Goal: Book appointment/travel/reservation

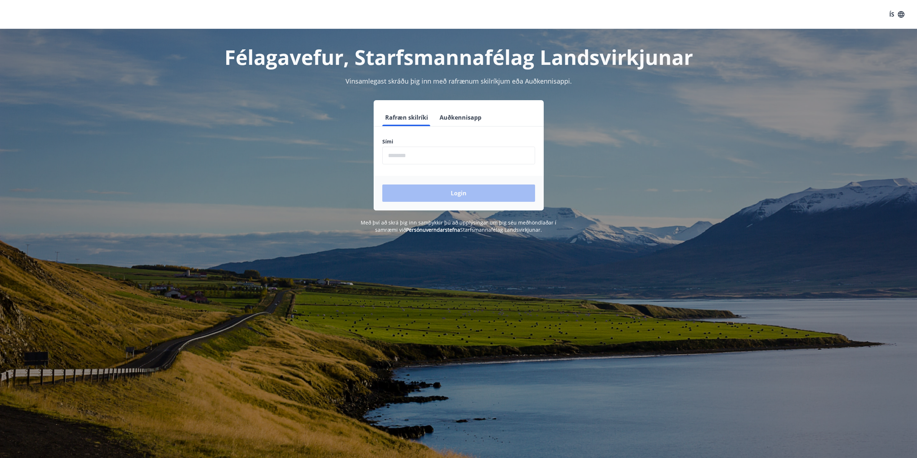
click at [455, 155] on input "phone" at bounding box center [458, 156] width 153 height 18
type input "********"
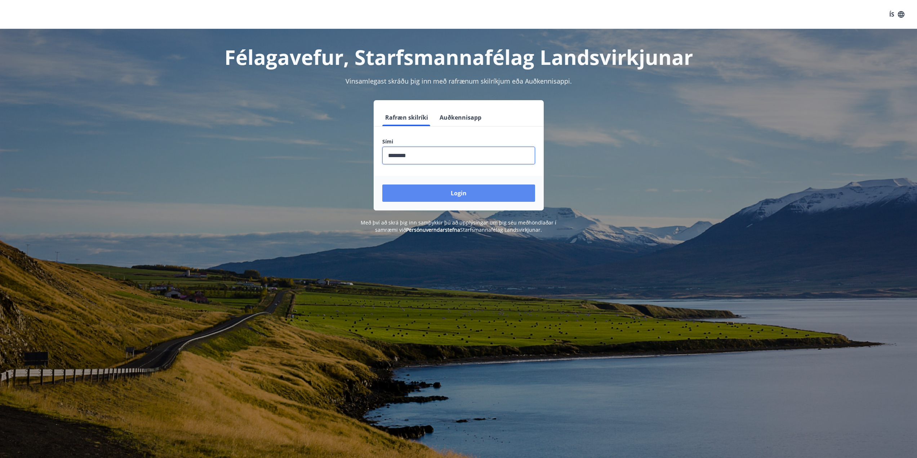
click at [466, 196] on button "Login" at bounding box center [458, 192] width 153 height 17
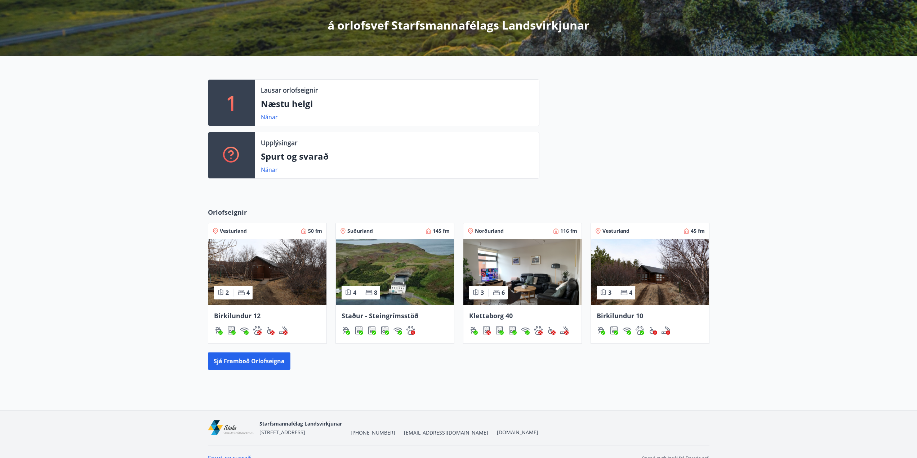
scroll to position [136, 0]
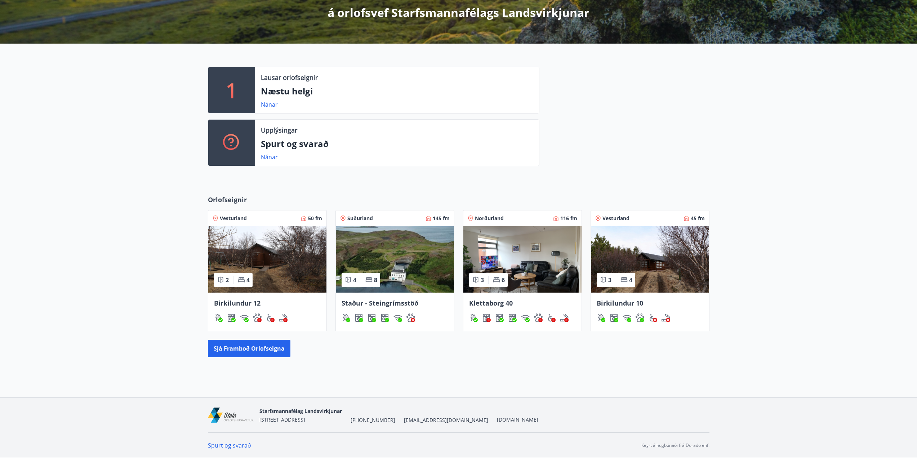
click at [395, 304] on span "Staður - Steingrímsstöð" at bounding box center [379, 303] width 77 height 9
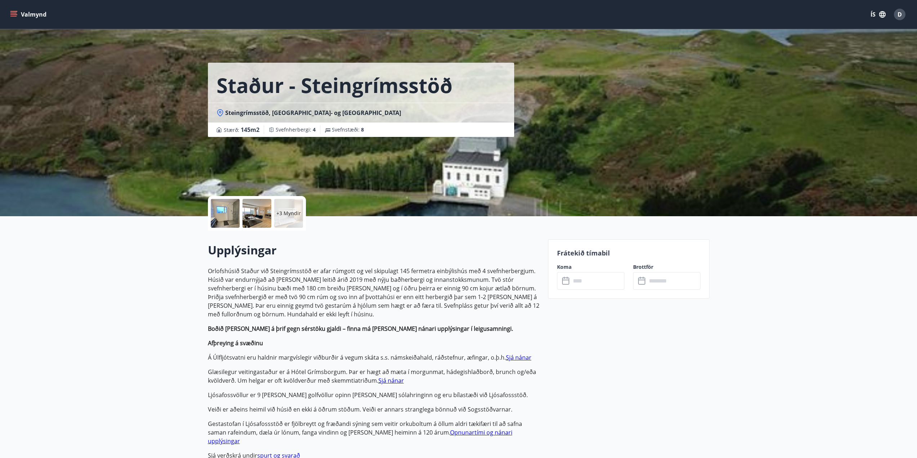
click at [278, 212] on p "+3 Myndir" at bounding box center [288, 213] width 24 height 7
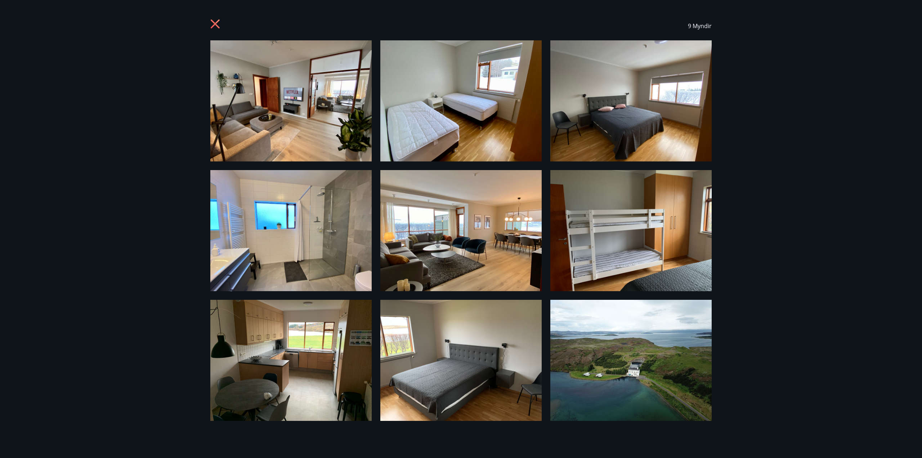
click at [212, 26] on icon at bounding box center [216, 25] width 12 height 12
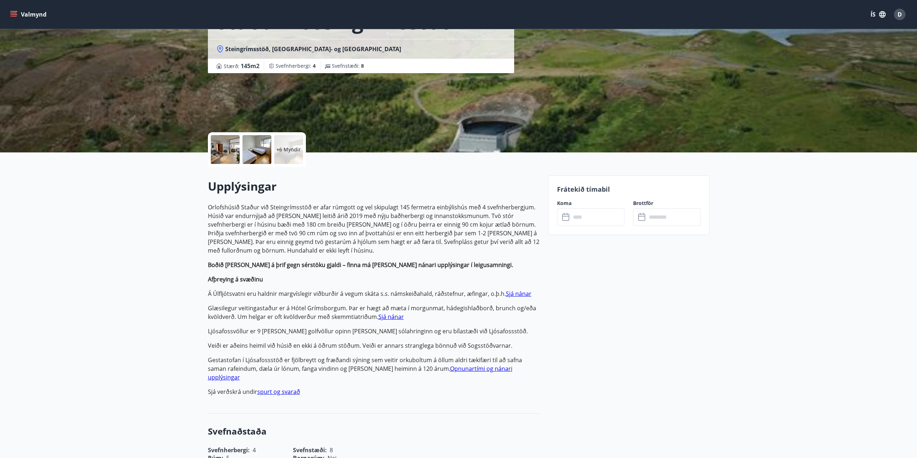
scroll to position [72, 0]
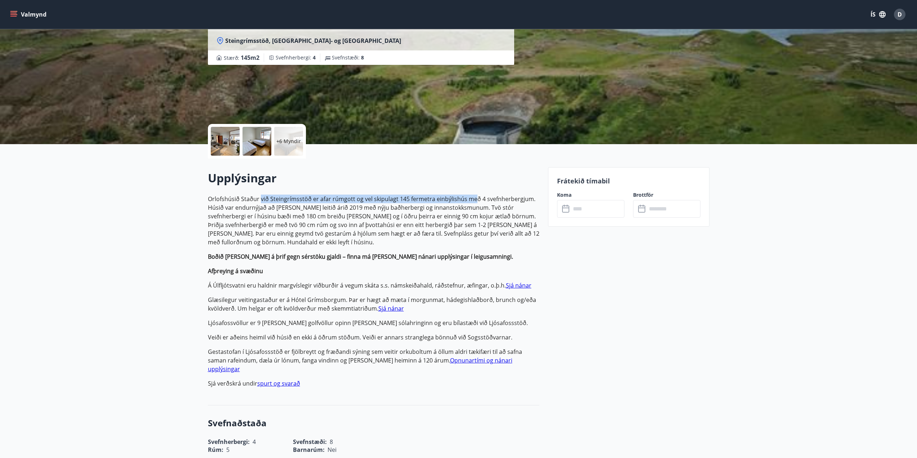
drag, startPoint x: 267, startPoint y: 197, endPoint x: 472, endPoint y: 201, distance: 205.7
click at [472, 201] on p "Orlofshúsið Staður við Steingrímsstöð er afar rúmgott og vel skipulagt 145 ferm…" at bounding box center [373, 220] width 331 height 52
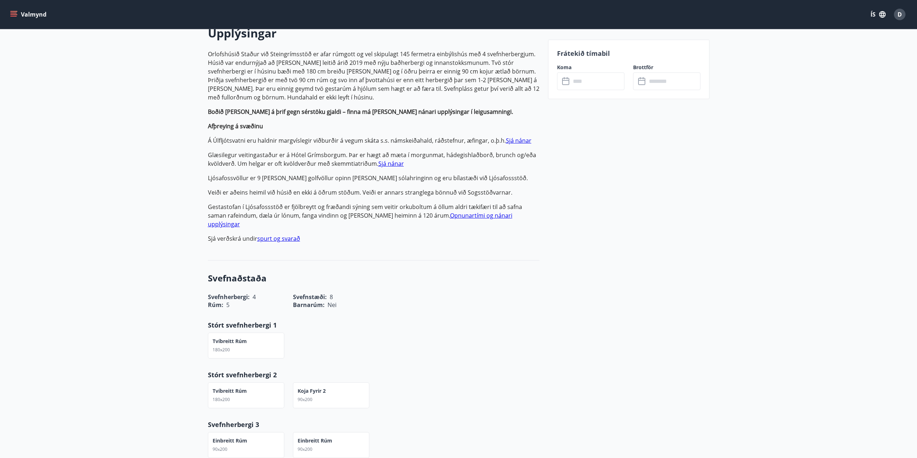
scroll to position [252, 0]
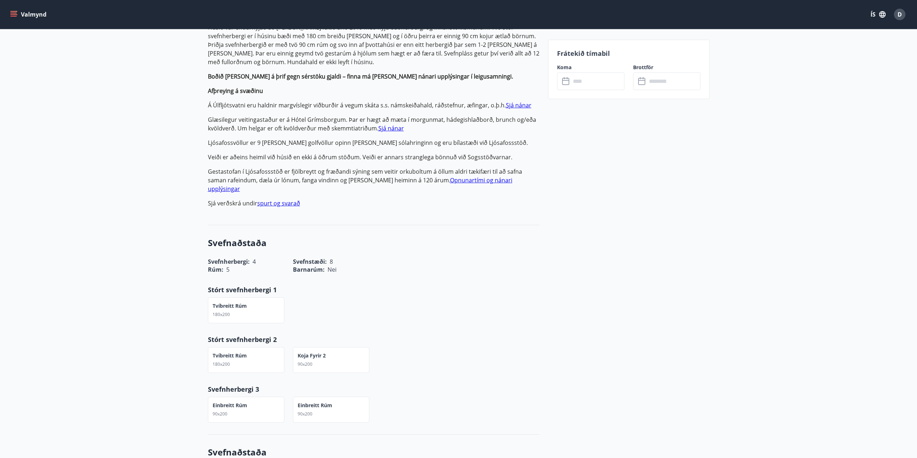
click at [271, 199] on link "spurt og svarað" at bounding box center [278, 203] width 43 height 8
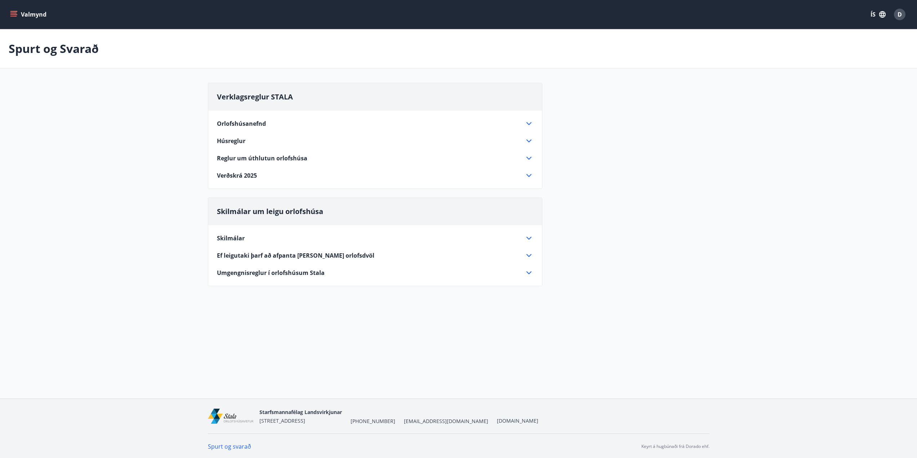
click at [530, 124] on icon at bounding box center [528, 123] width 9 height 9
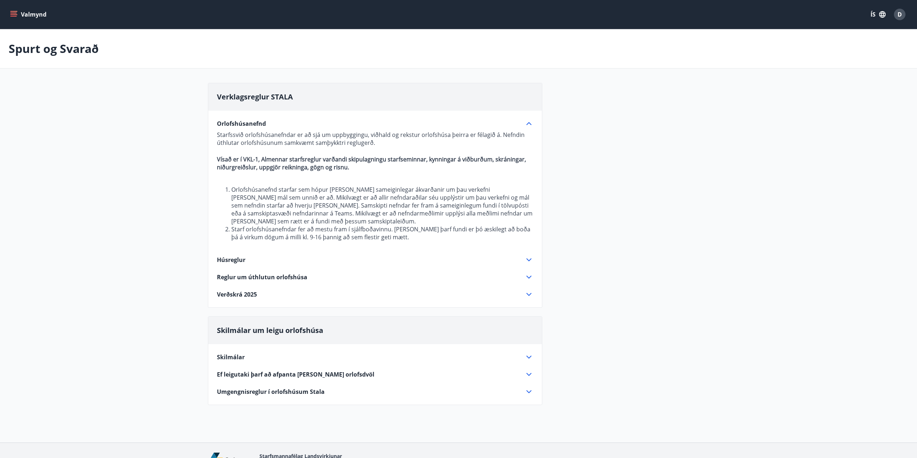
click at [527, 124] on icon at bounding box center [528, 123] width 5 height 3
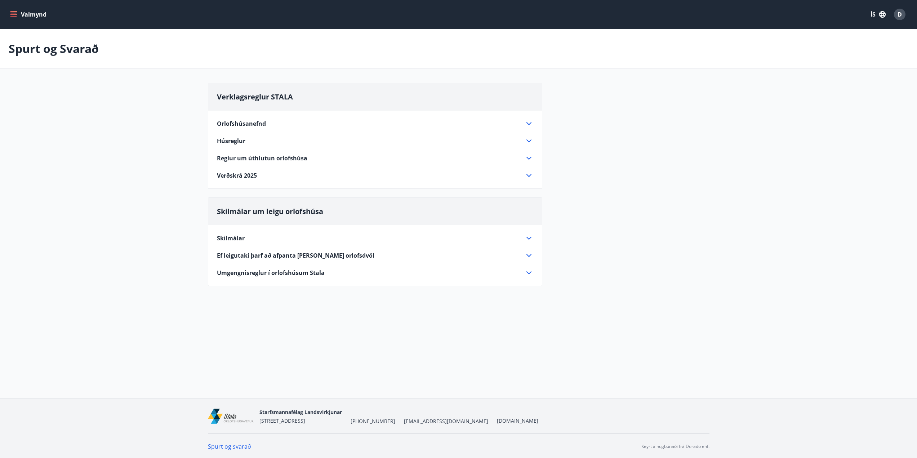
click at [529, 159] on icon at bounding box center [528, 158] width 5 height 3
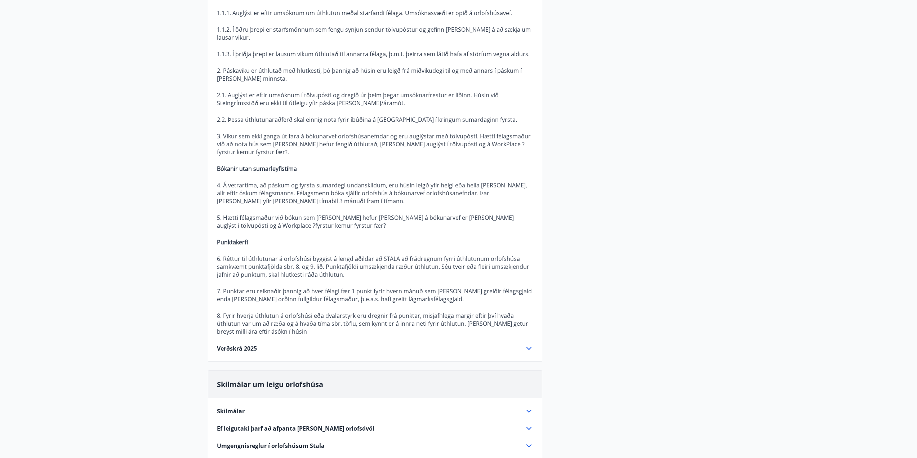
scroll to position [252, 0]
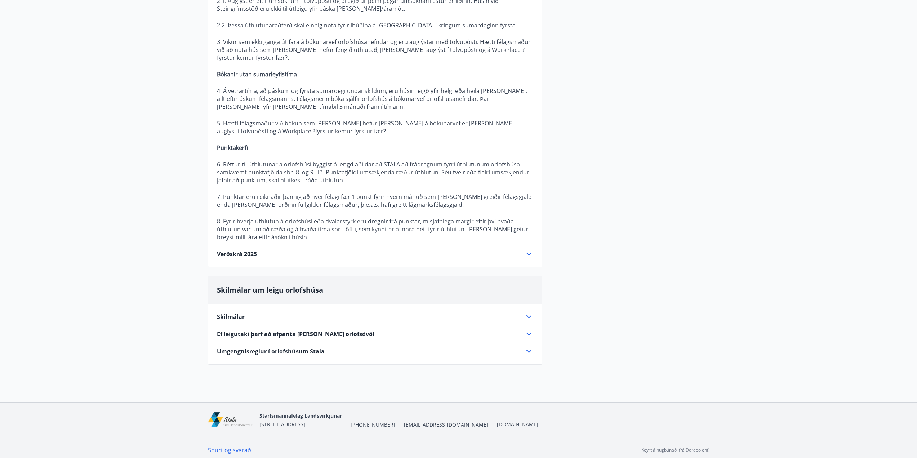
click at [528, 254] on icon at bounding box center [528, 254] width 9 height 9
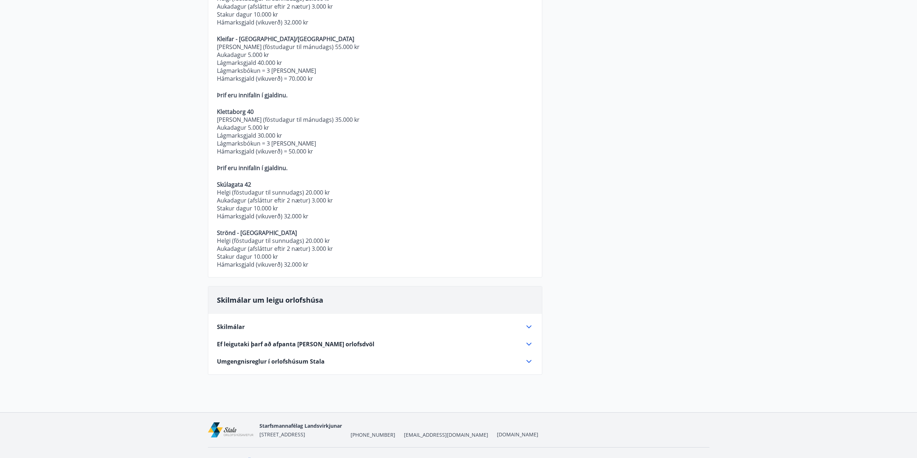
scroll to position [259, 0]
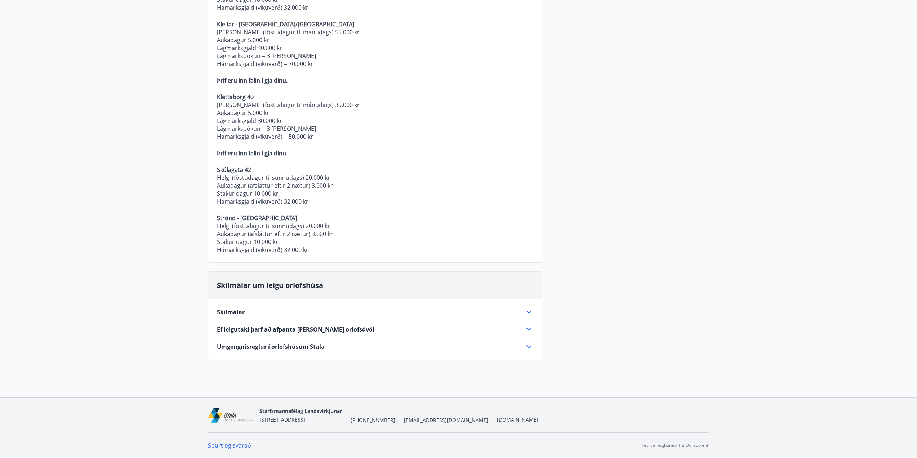
click at [528, 348] on icon at bounding box center [528, 346] width 9 height 9
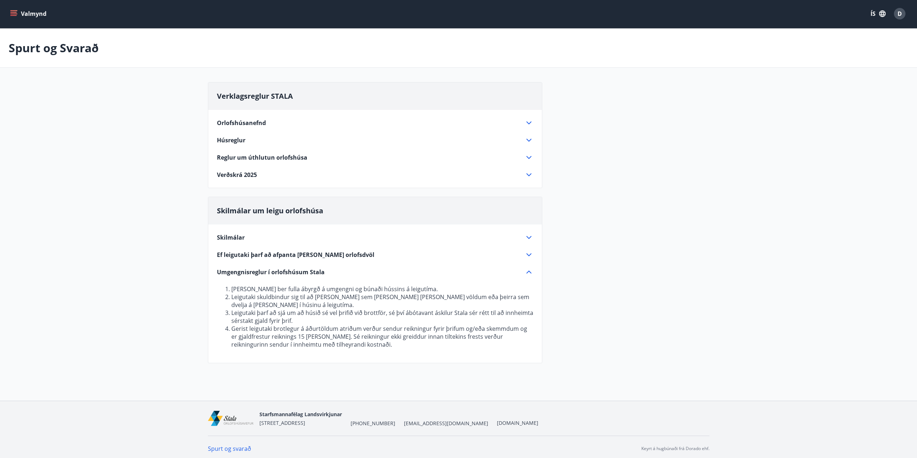
scroll to position [0, 0]
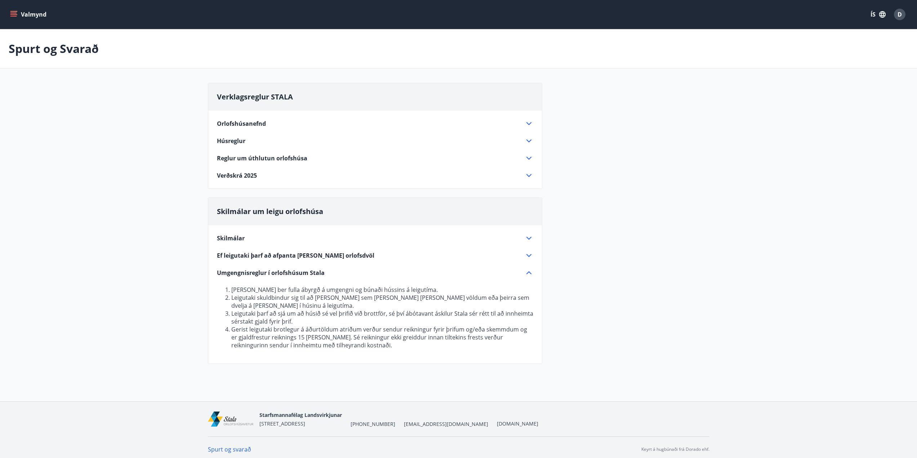
click at [13, 11] on icon "menu" at bounding box center [14, 11] width 8 height 1
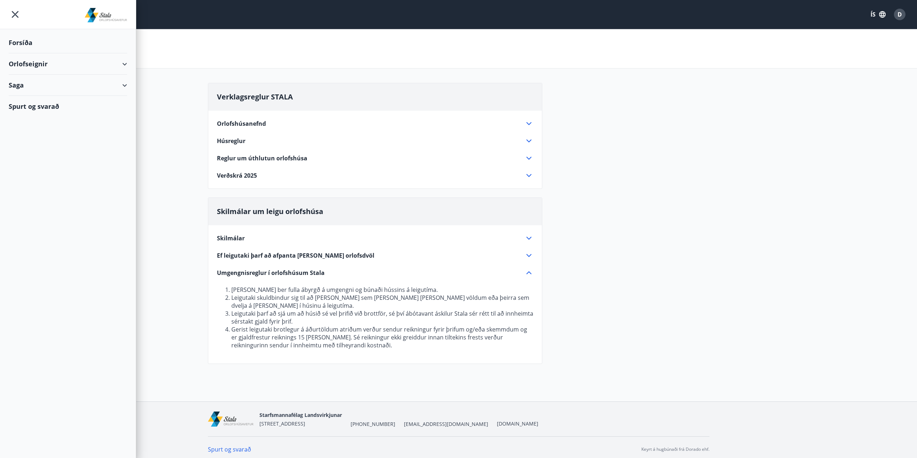
click at [20, 40] on div "Forsíða" at bounding box center [68, 42] width 118 height 21
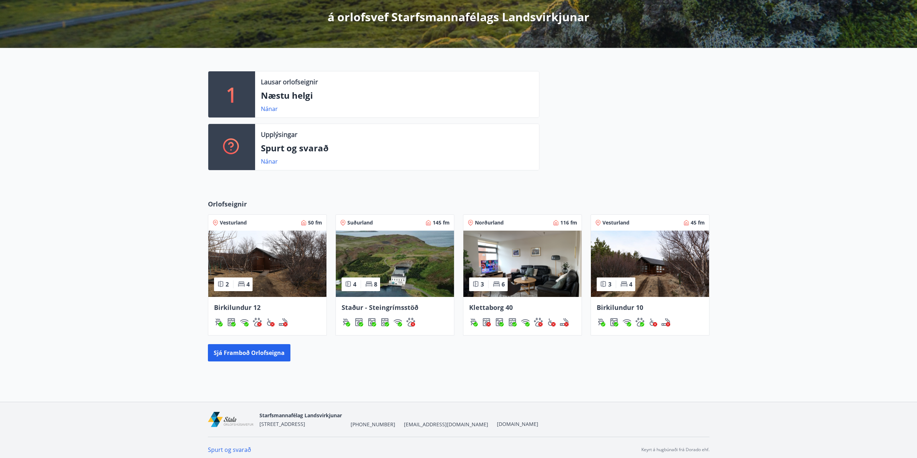
scroll to position [136, 0]
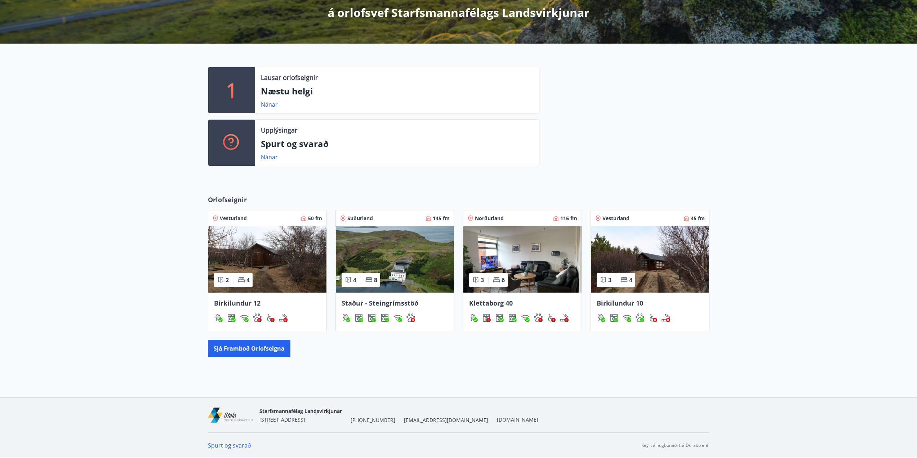
click at [496, 301] on span "Klettaborg 40" at bounding box center [491, 303] width 44 height 9
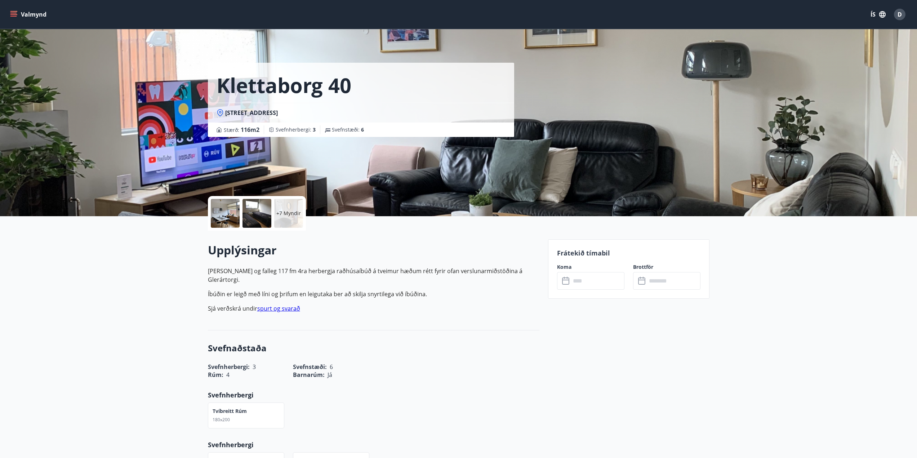
click at [563, 281] on icon at bounding box center [566, 281] width 9 height 9
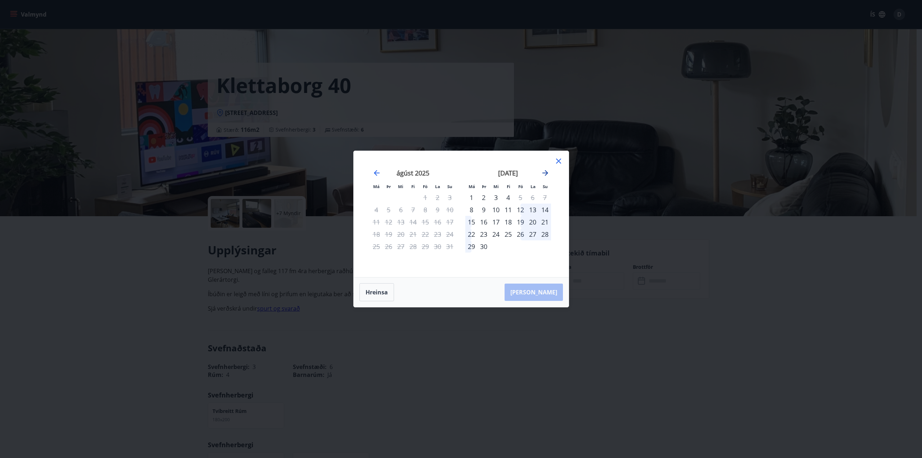
click at [547, 172] on icon "Move forward to switch to the next month." at bounding box center [545, 173] width 9 height 9
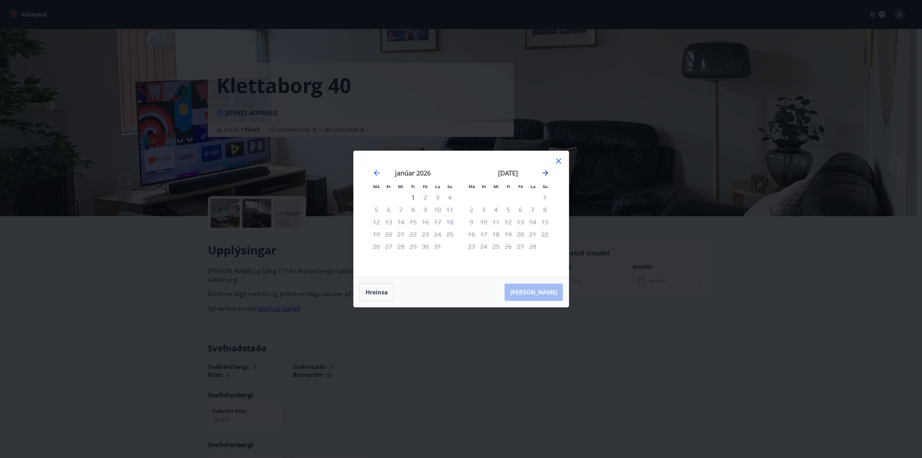
click at [547, 172] on icon "Move forward to switch to the next month." at bounding box center [545, 173] width 9 height 9
click at [374, 173] on icon "Move backward to switch to the previous month." at bounding box center [377, 173] width 6 height 6
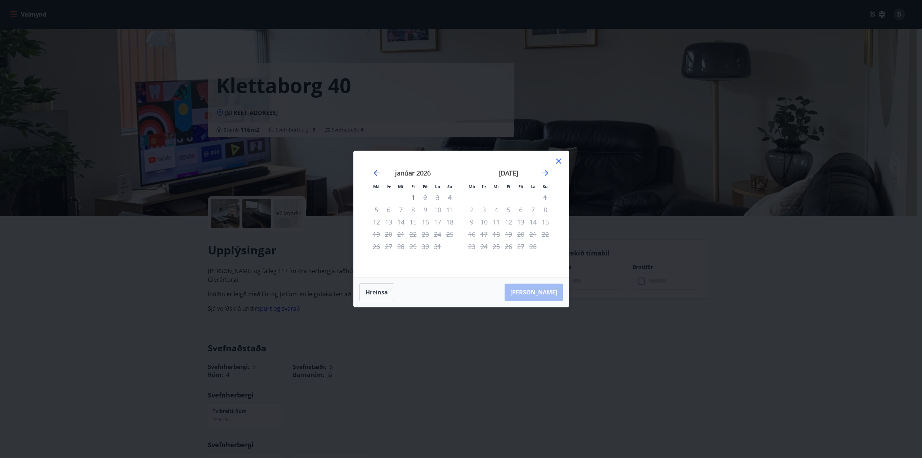
click at [375, 173] on icon "Move backward to switch to the previous month." at bounding box center [377, 173] width 6 height 6
click at [377, 173] on icon "Move backward to switch to the previous month." at bounding box center [377, 173] width 6 height 6
click at [377, 172] on icon "Move backward to switch to the previous month." at bounding box center [376, 173] width 9 height 9
click at [373, 171] on icon "Move backward to switch to the previous month." at bounding box center [376, 173] width 9 height 9
click at [560, 161] on icon at bounding box center [558, 161] width 9 height 9
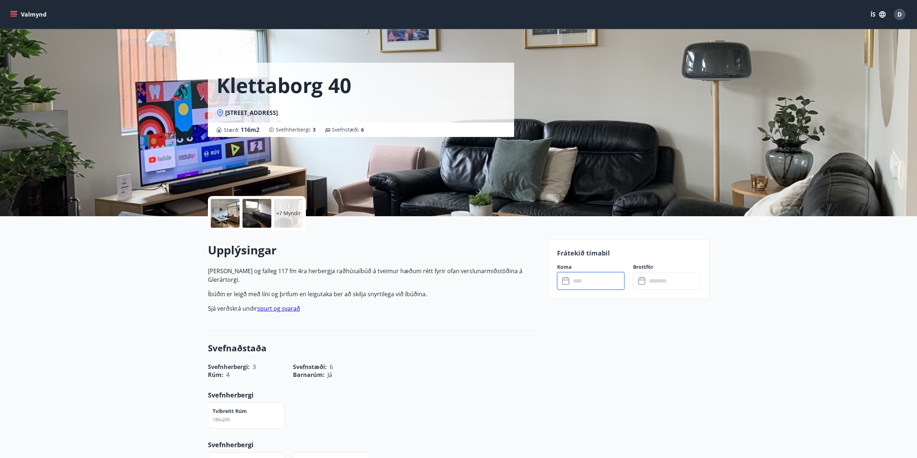
click at [574, 281] on input "text" at bounding box center [598, 281] width 54 height 18
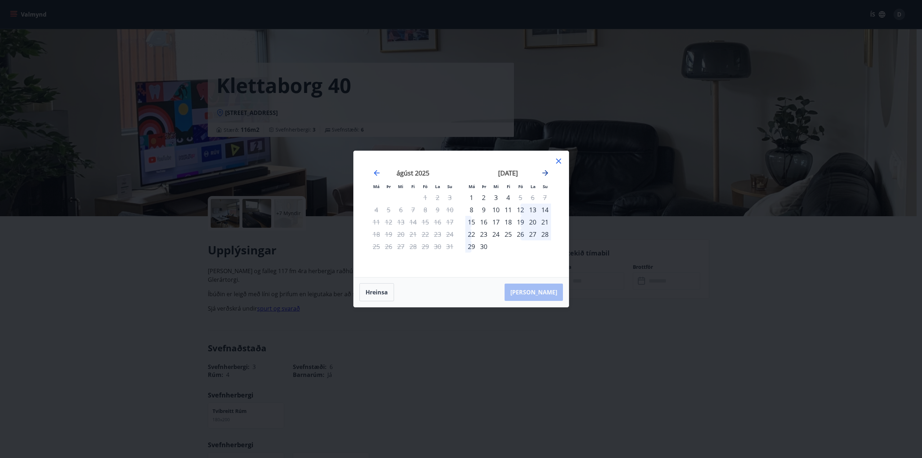
click at [545, 173] on icon "Move forward to switch to the next month." at bounding box center [545, 173] width 6 height 6
click at [560, 160] on icon at bounding box center [558, 161] width 9 height 9
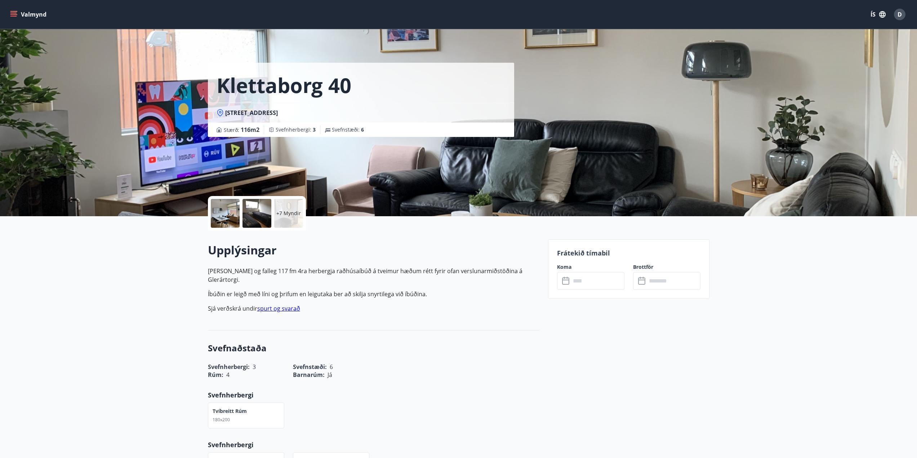
click at [17, 11] on icon "menu" at bounding box center [14, 11] width 8 height 1
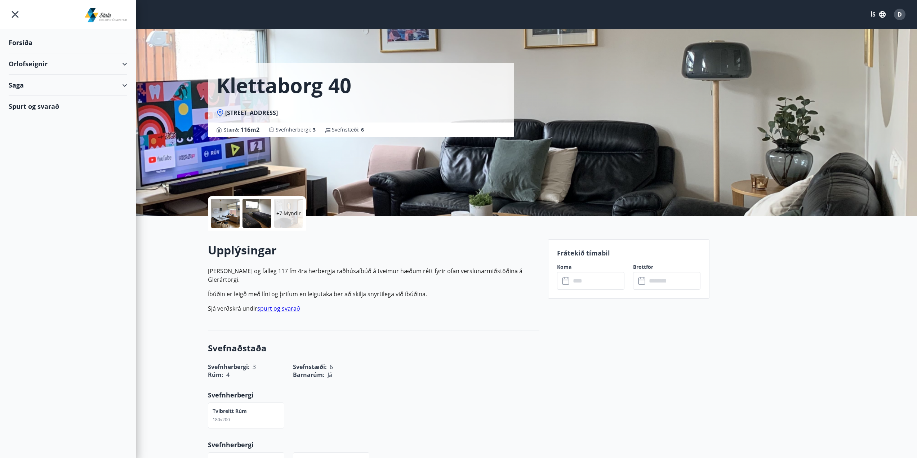
click at [124, 86] on div "Saga" at bounding box center [68, 85] width 118 height 21
click at [26, 132] on div "Punktar" at bounding box center [67, 133] width 107 height 15
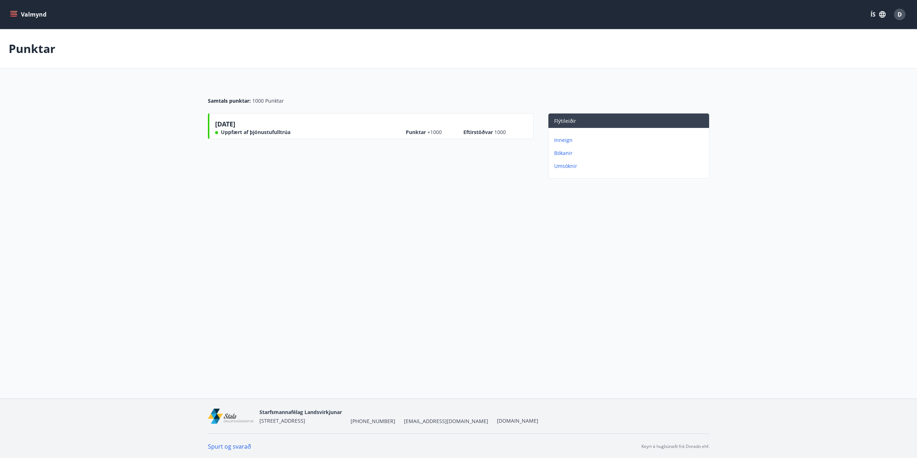
click at [897, 19] on span "D" at bounding box center [900, 15] width 12 height 12
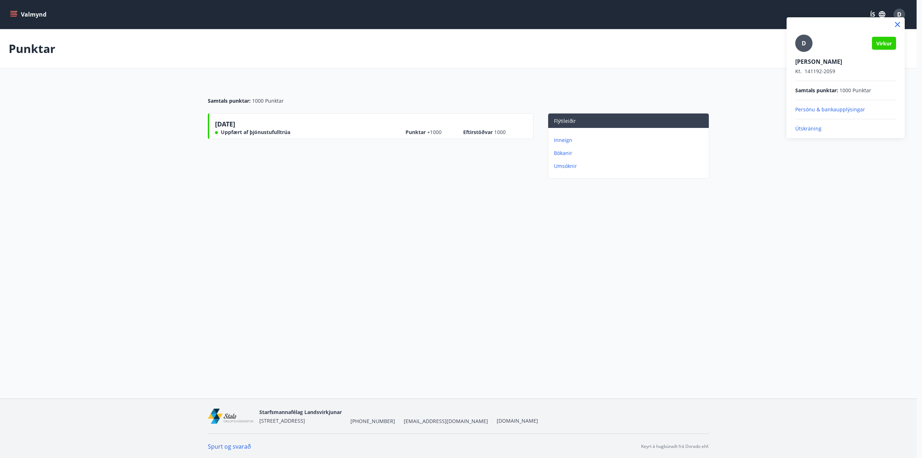
click at [850, 164] on div at bounding box center [461, 229] width 922 height 458
